Goal: Task Accomplishment & Management: Use online tool/utility

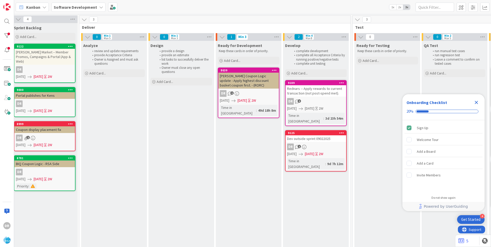
scroll to position [0, 509]
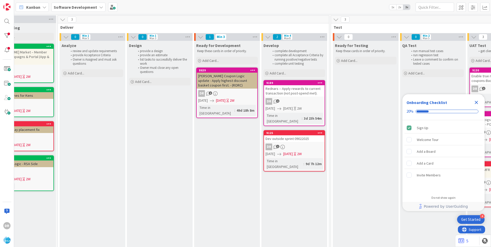
click at [289, 96] on div "Rednars -- Apply rewards to current transaction (not post-spend met)." at bounding box center [294, 90] width 61 height 11
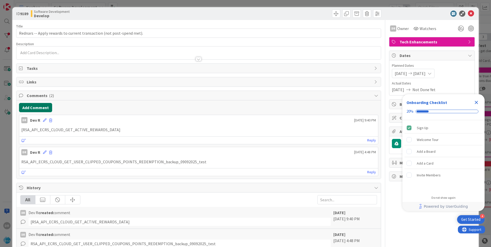
click at [39, 107] on button "Add Comment" at bounding box center [35, 107] width 33 height 9
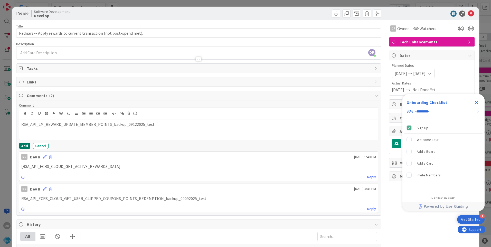
click at [26, 144] on button "Add" at bounding box center [24, 146] width 11 height 6
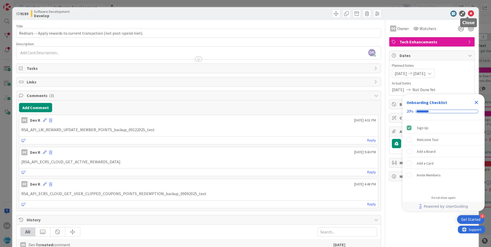
click at [468, 13] on icon at bounding box center [471, 14] width 6 height 6
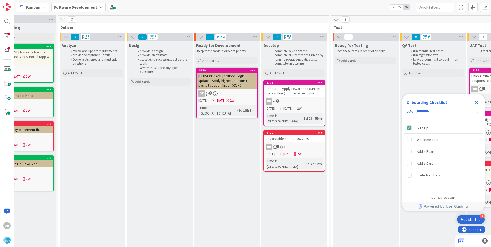
click at [294, 135] on div "Dev outside sprint 09022025" at bounding box center [294, 138] width 61 height 7
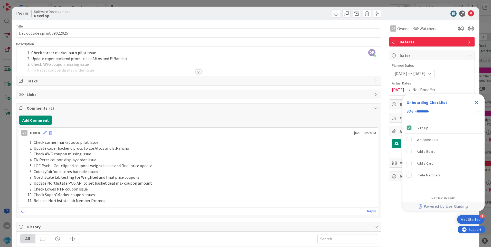
click at [67, 63] on div at bounding box center [198, 65] width 365 height 13
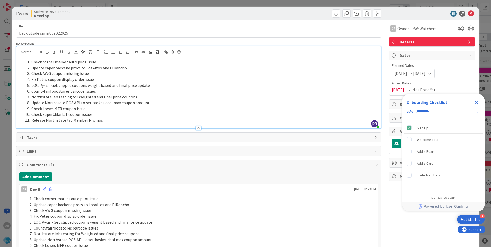
click at [103, 119] on li "Release Northstate lab Member Promos" at bounding box center [201, 120] width 353 height 6
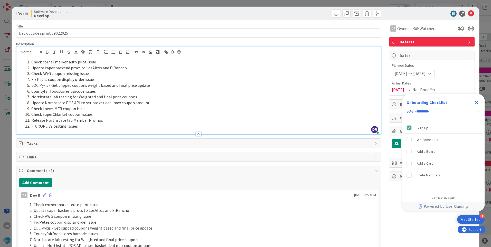
copy ol "Check corner market auto pilot issue Update caper backend procs to LosAltos and…"
click at [43, 197] on icon at bounding box center [45, 196] width 4 height 4
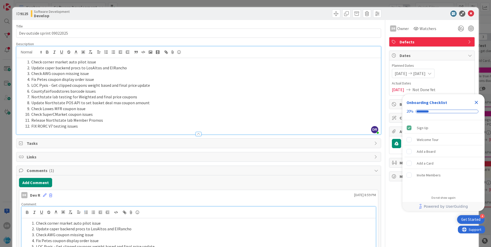
scroll to position [37, 0]
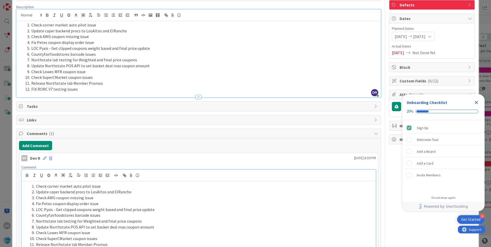
click at [91, 208] on li "LOC Pyxis - Get clipped coupons weight based and final price update" at bounding box center [202, 210] width 344 height 6
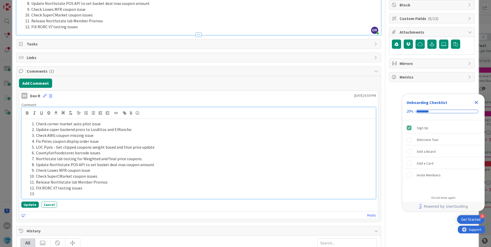
scroll to position [100, 0]
click at [24, 203] on button "Update" at bounding box center [29, 204] width 17 height 6
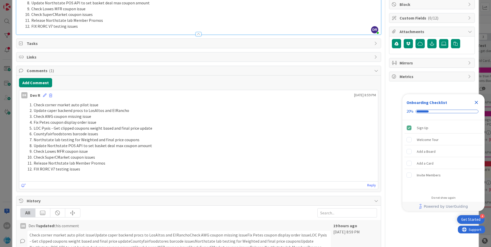
scroll to position [0, 0]
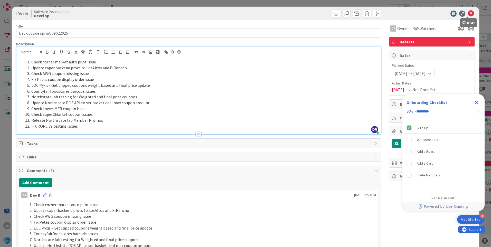
click at [468, 13] on icon at bounding box center [471, 14] width 6 height 6
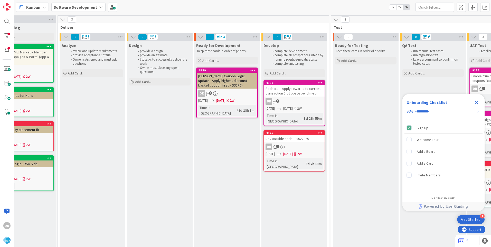
click at [297, 136] on div "Dev outside sprint 09022025" at bounding box center [294, 138] width 61 height 7
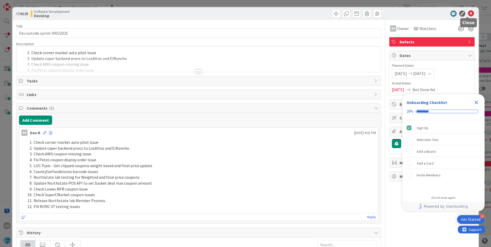
click at [468, 13] on icon at bounding box center [471, 14] width 6 height 6
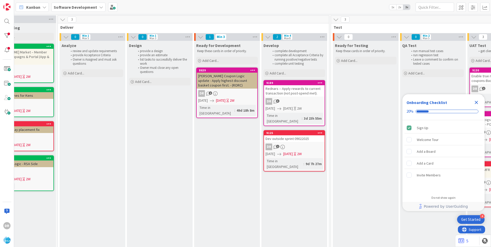
click at [296, 94] on div "Rednars -- Apply rewards to current transaction (not post-spend met)." at bounding box center [294, 90] width 61 height 11
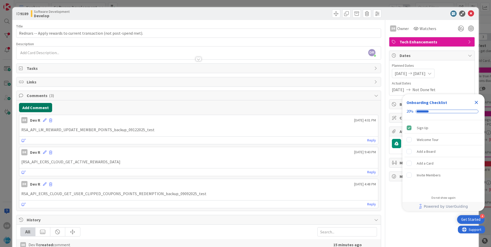
click at [37, 108] on button "Add Comment" at bounding box center [35, 107] width 33 height 9
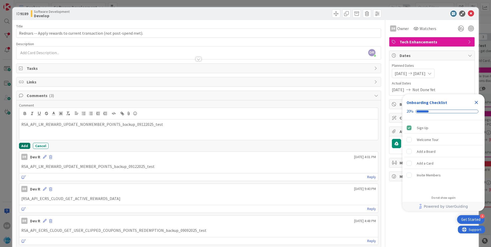
click at [25, 146] on button "Add" at bounding box center [24, 146] width 11 height 6
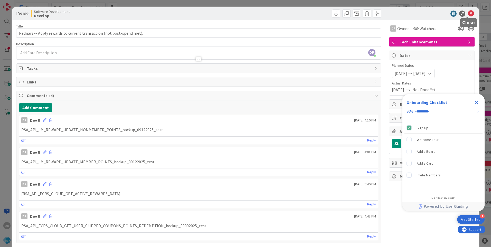
click at [468, 13] on icon at bounding box center [471, 14] width 6 height 6
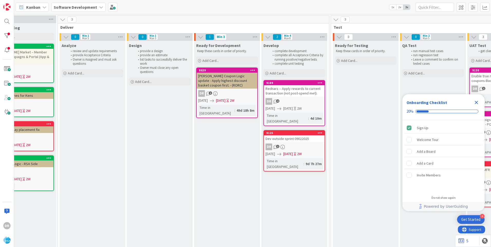
scroll to position [0, 509]
